Goal: Task Accomplishment & Management: Complete application form

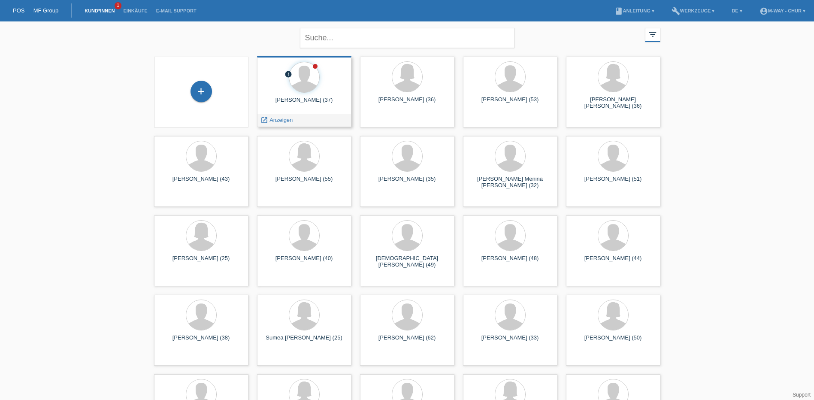
click at [338, 86] on div at bounding box center [304, 78] width 81 height 32
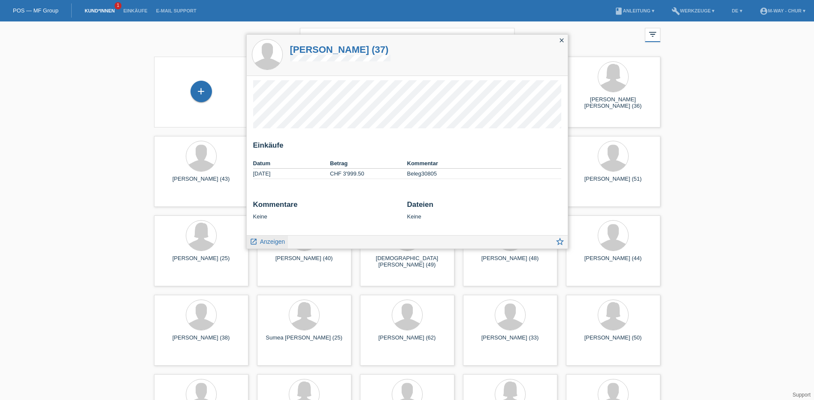
click at [276, 242] on span "Anzeigen" at bounding box center [272, 241] width 25 height 7
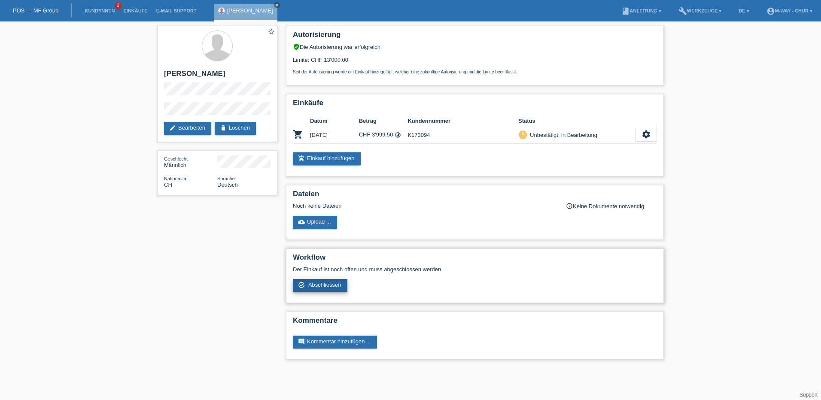
click at [328, 288] on span "Abschliessen" at bounding box center [324, 285] width 33 height 6
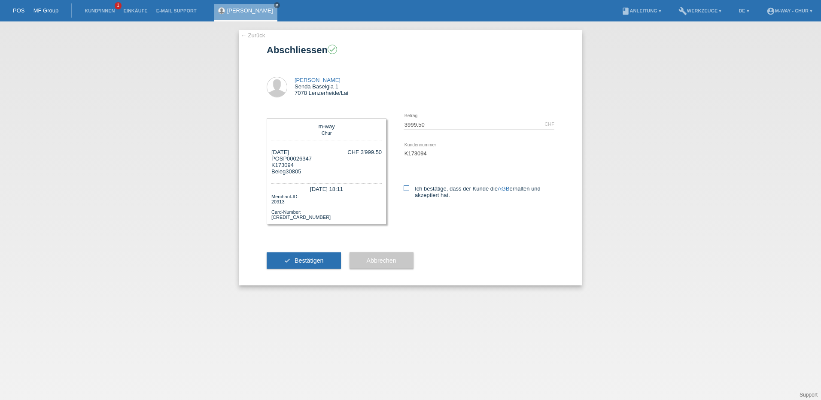
click at [406, 191] on icon at bounding box center [406, 188] width 6 height 6
click at [406, 191] on input "Ich bestätige, dass der Kunde die AGB erhalten und akzeptiert hat." at bounding box center [406, 188] width 6 height 6
checkbox input "true"
click at [309, 264] on span "Bestätigen" at bounding box center [308, 260] width 29 height 7
